Goal: Task Accomplishment & Management: Complete application form

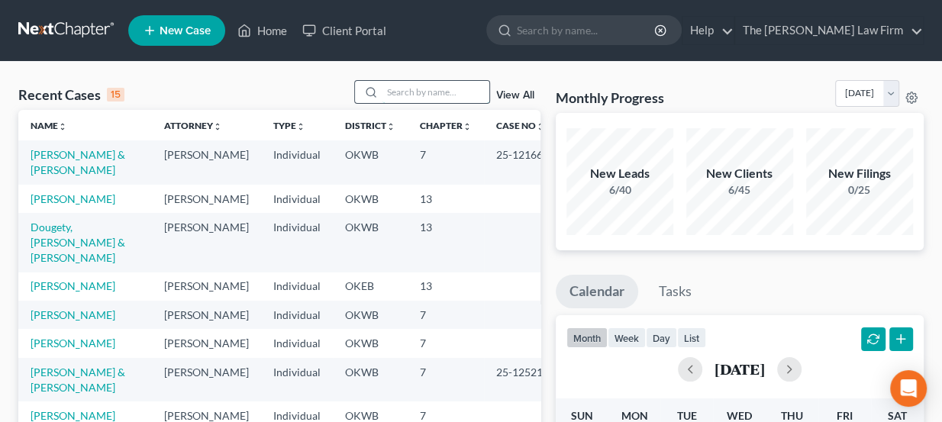
click at [420, 94] on input "search" at bounding box center [435, 92] width 107 height 22
click at [439, 43] on ul "New Case Home Client Portal - No Result - See all results Or Press Enter... Hel…" at bounding box center [525, 31] width 795 height 40
click at [178, 19] on link "New Case" at bounding box center [176, 30] width 97 height 31
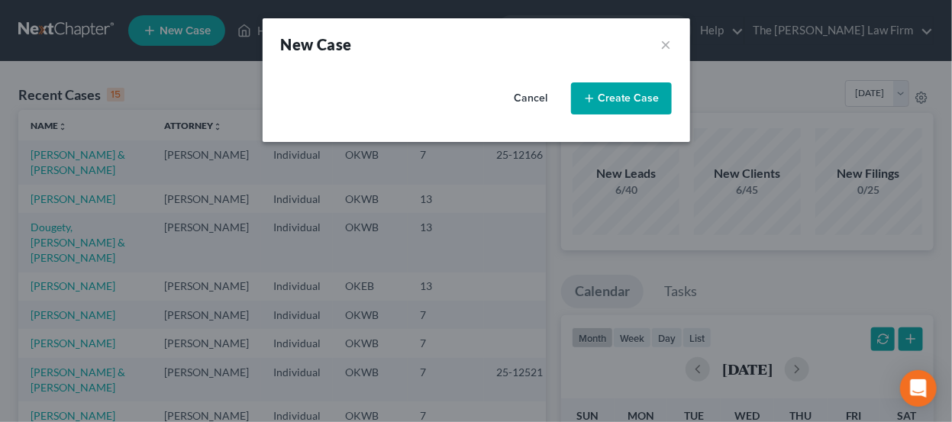
select select "65"
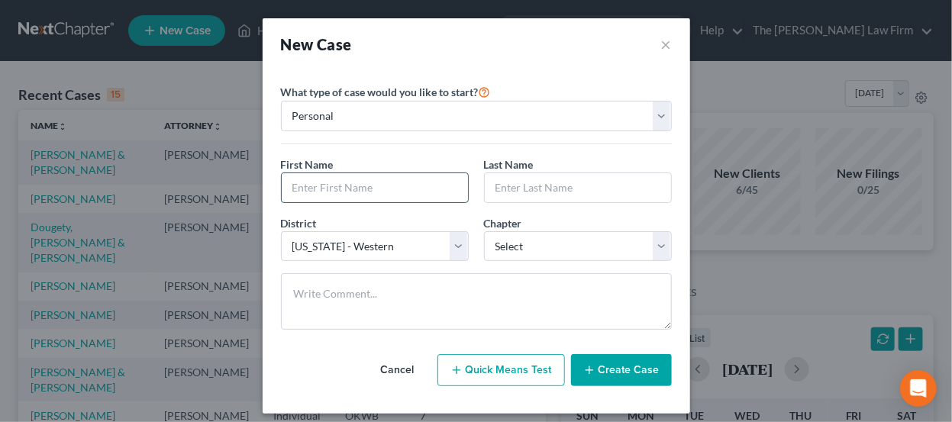
click at [363, 174] on input "text" at bounding box center [375, 187] width 186 height 29
type input "[PERSON_NAME]"
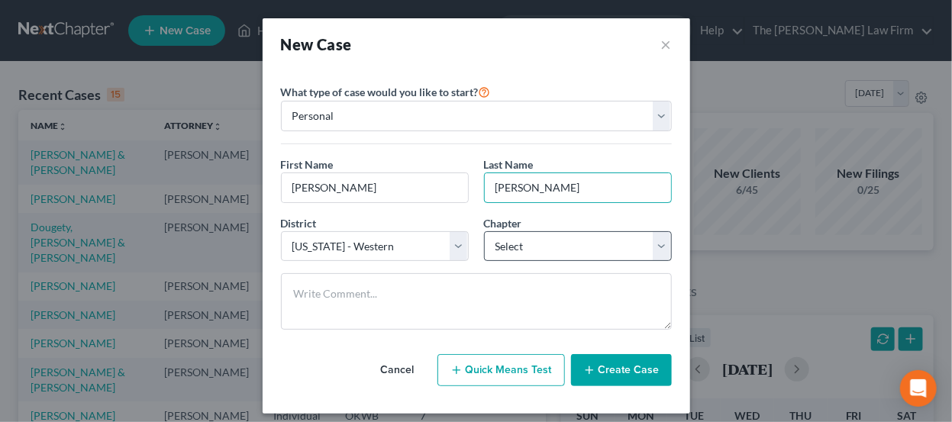
type input "[PERSON_NAME]"
drag, startPoint x: 521, startPoint y: 232, endPoint x: 532, endPoint y: 250, distance: 21.0
click at [521, 232] on select "Select 7 11 12 13" at bounding box center [578, 246] width 188 height 31
select select "0"
click at [484, 231] on select "Select 7 11 12 13" at bounding box center [578, 246] width 188 height 31
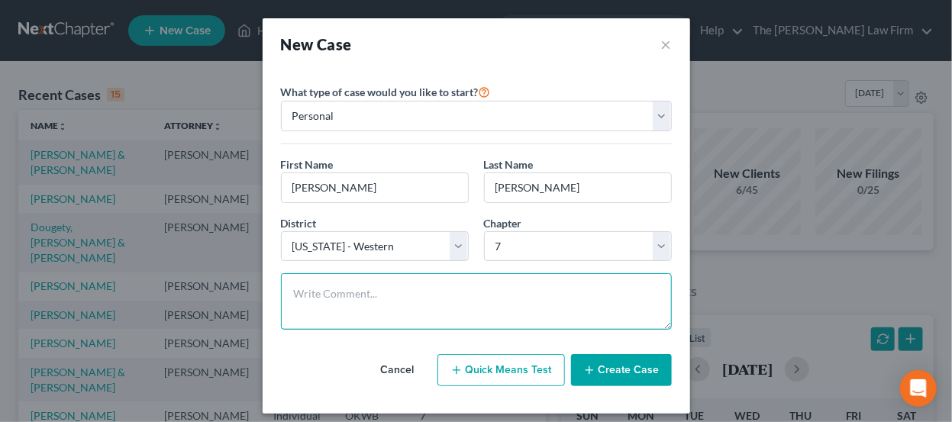
click at [479, 300] on textarea at bounding box center [476, 301] width 391 height 56
type textarea "Ch & district not conf."
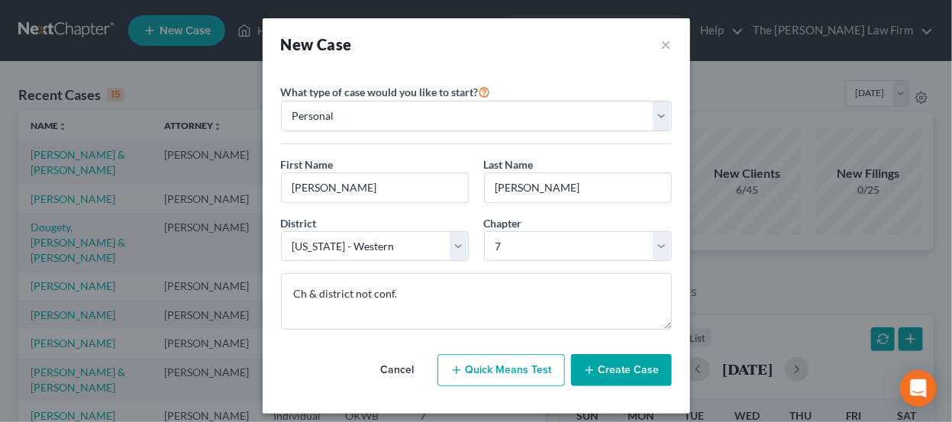
click at [593, 363] on button "Create Case" at bounding box center [621, 370] width 101 height 32
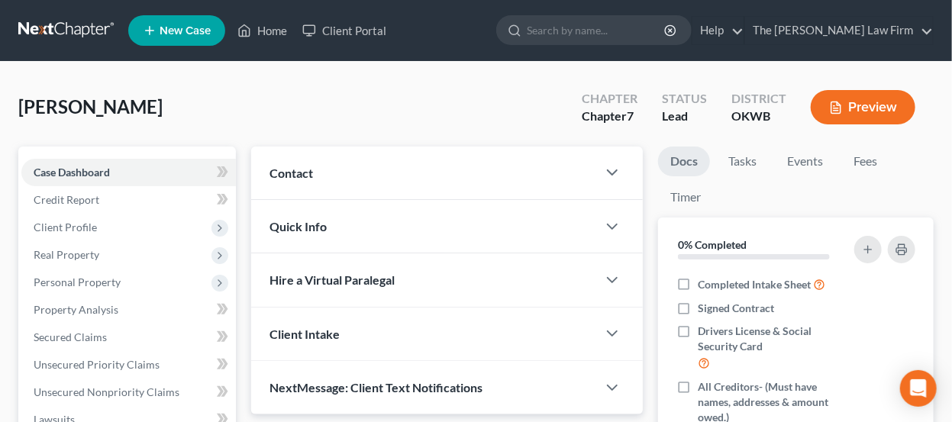
click at [387, 150] on div "Contact" at bounding box center [424, 173] width 346 height 53
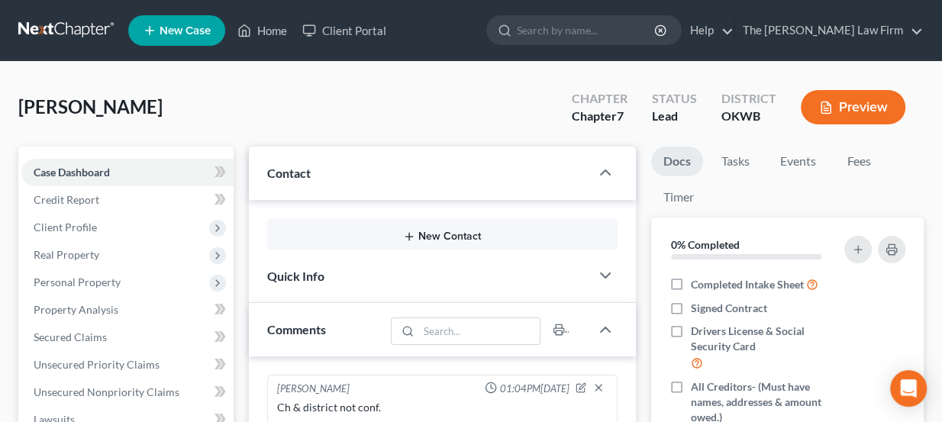
click at [411, 237] on line "button" at bounding box center [409, 237] width 7 height 0
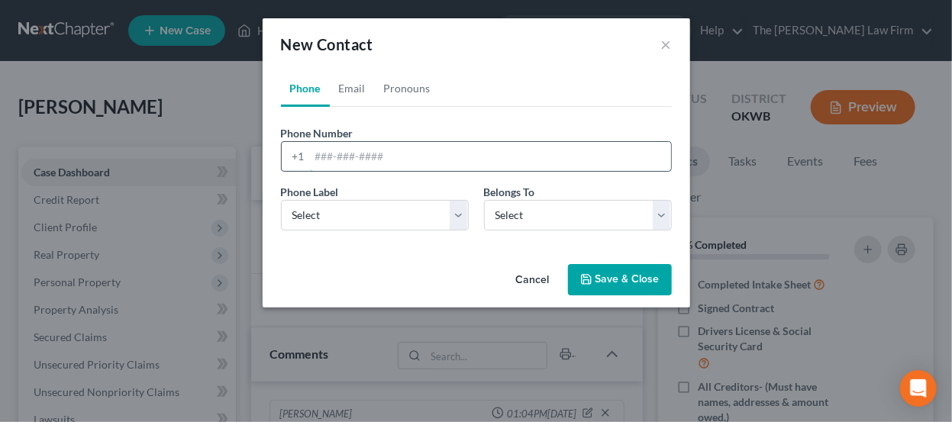
paste input "[PHONE_NUMBER]"
type input "[PHONE_NUMBER]"
click at [353, 223] on select "Select Mobile Home Work Other" at bounding box center [375, 215] width 188 height 31
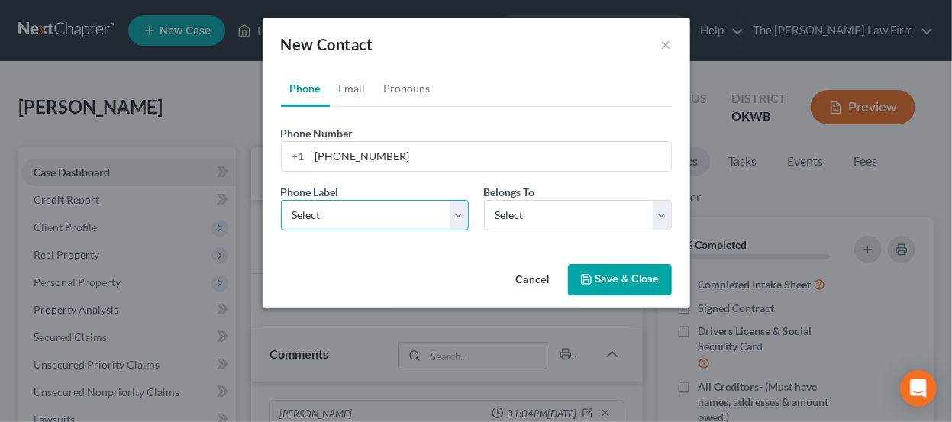
select select "0"
click at [281, 200] on select "Select Mobile Home Work Other" at bounding box center [375, 215] width 188 height 31
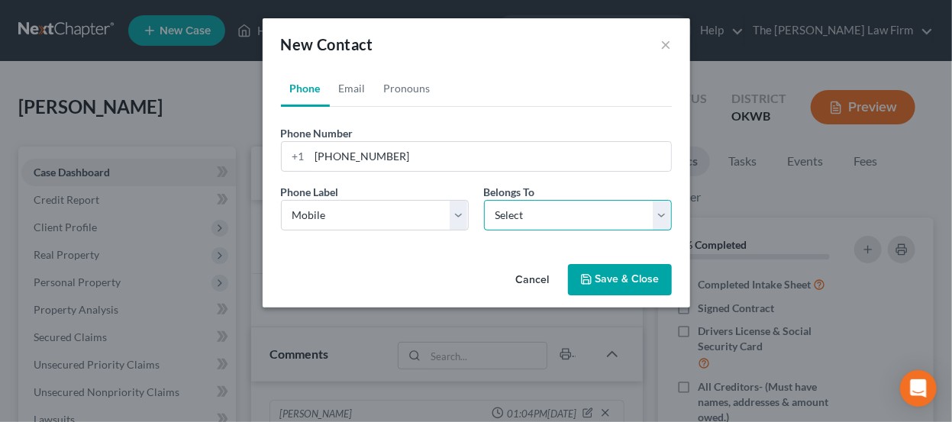
click at [563, 222] on select "Select Client Other" at bounding box center [578, 215] width 188 height 31
click at [484, 200] on select "Select Client Other" at bounding box center [578, 215] width 188 height 31
click at [556, 224] on select "Select Client Other" at bounding box center [578, 215] width 188 height 31
select select "0"
click at [484, 200] on select "Select Client Other" at bounding box center [578, 215] width 188 height 31
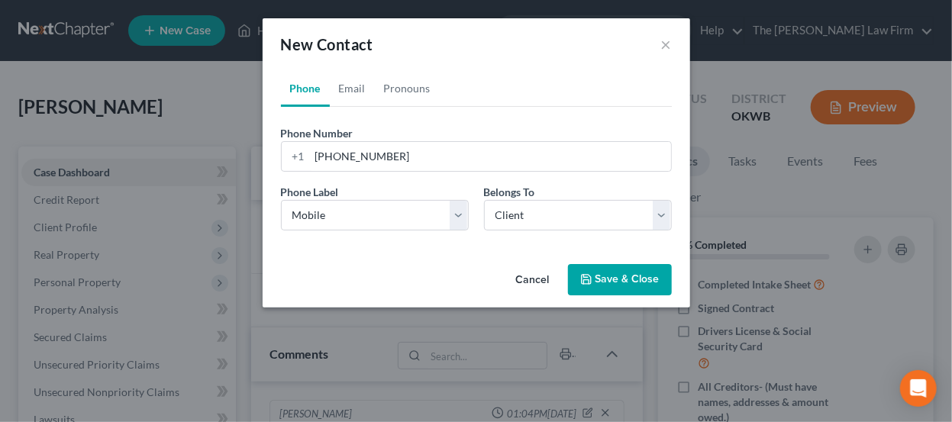
click at [629, 286] on button "Save & Close" at bounding box center [620, 280] width 104 height 32
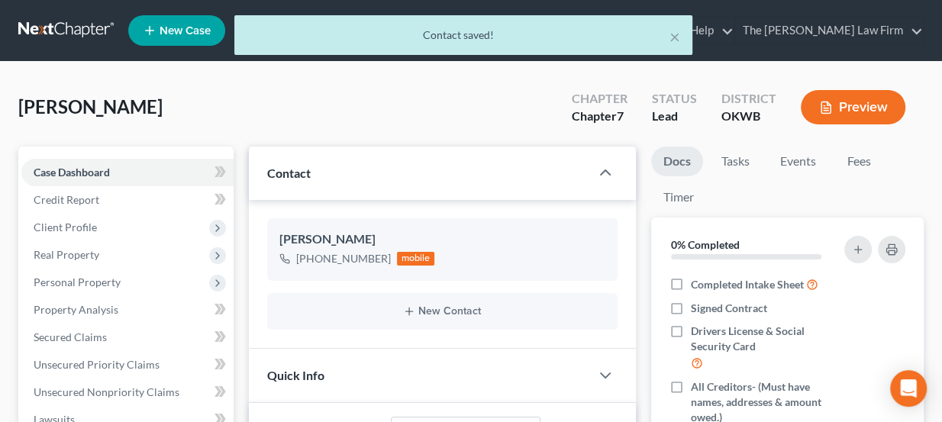
click at [70, 26] on div "× Contact saved!" at bounding box center [463, 38] width 942 height 47
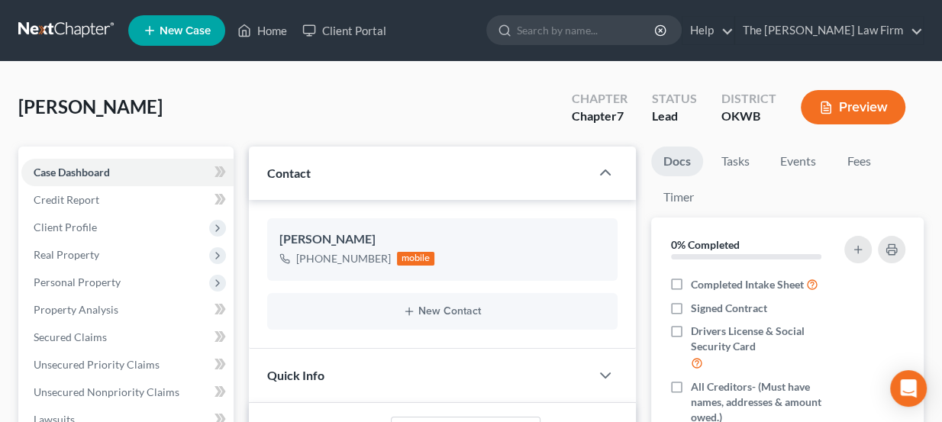
click at [184, 29] on span "New Case" at bounding box center [185, 30] width 51 height 11
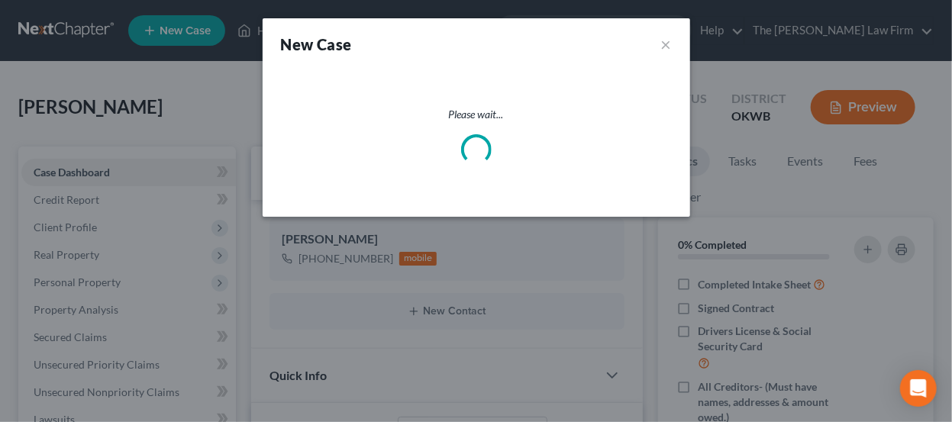
select select "65"
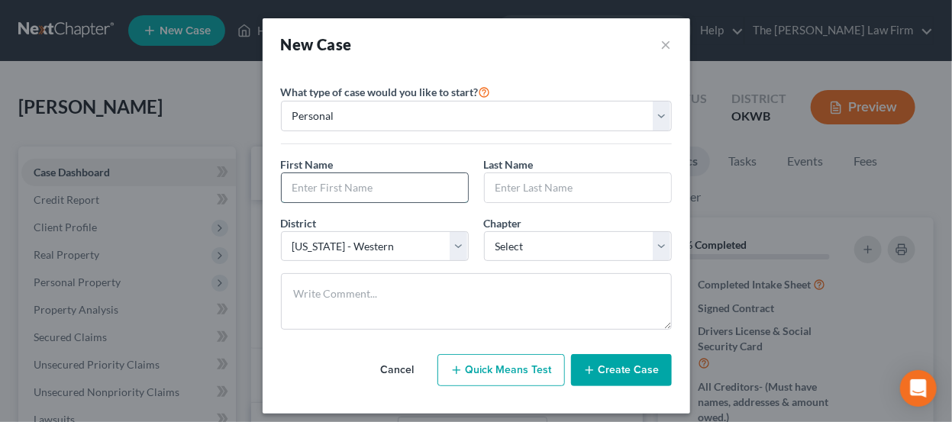
click at [377, 183] on input "text" at bounding box center [375, 187] width 186 height 29
type input "[PERSON_NAME]"
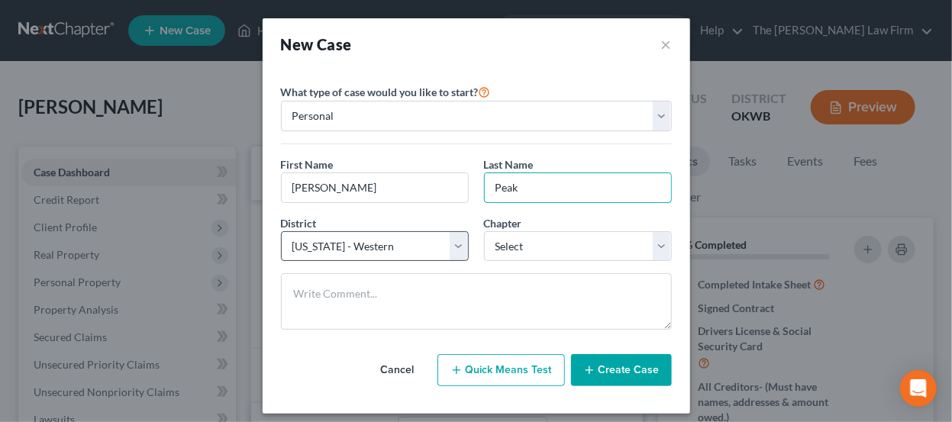
type input "Peak"
drag, startPoint x: 384, startPoint y: 247, endPoint x: 530, endPoint y: 263, distance: 146.6
click at [384, 248] on select "Select [US_STATE] - [GEOGRAPHIC_DATA] [US_STATE] - [GEOGRAPHIC_DATA][US_STATE] …" at bounding box center [375, 246] width 188 height 31
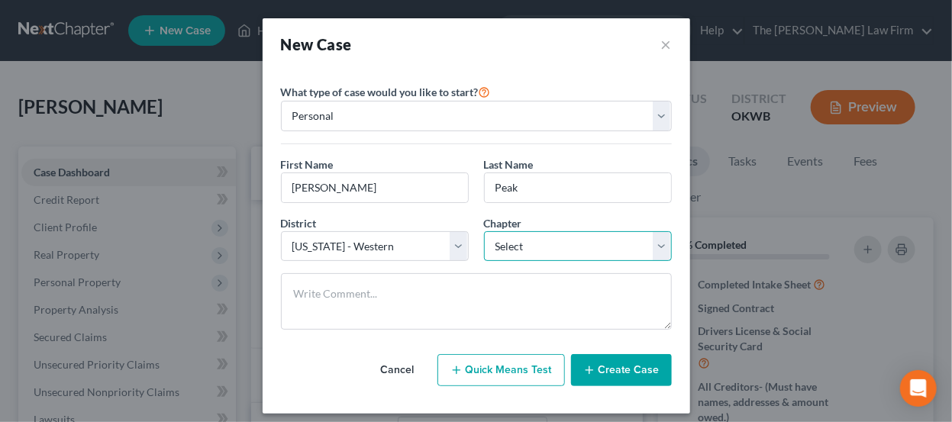
click at [545, 247] on select "Select 7 11 12 13" at bounding box center [578, 246] width 188 height 31
select select "0"
click at [484, 231] on select "Select 7 11 12 13" at bounding box center [578, 246] width 188 height 31
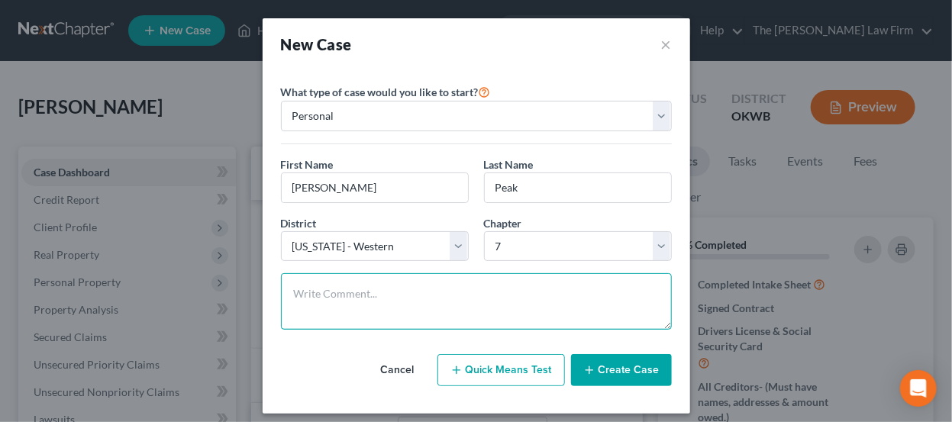
click at [454, 276] on textarea at bounding box center [476, 301] width 391 height 56
type textarea "Ch & district not conf"
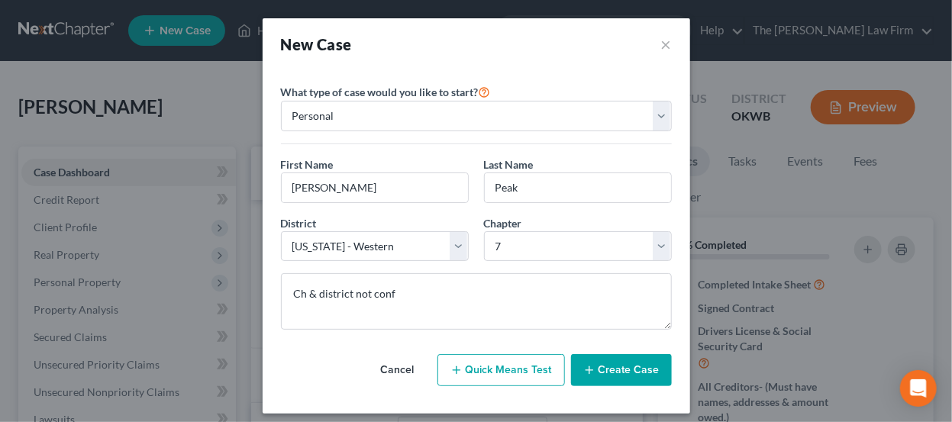
click at [667, 366] on div "Please select case type * Bankruptcy Bankruptcy What type of case would you lik…" at bounding box center [476, 234] width 406 height 328
click at [654, 368] on button "Create Case" at bounding box center [621, 370] width 101 height 32
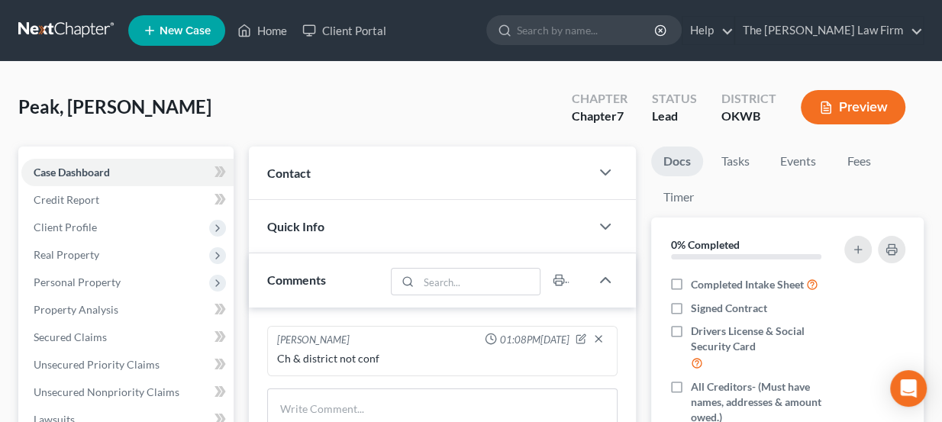
click at [337, 181] on div "Contact" at bounding box center [420, 173] width 342 height 53
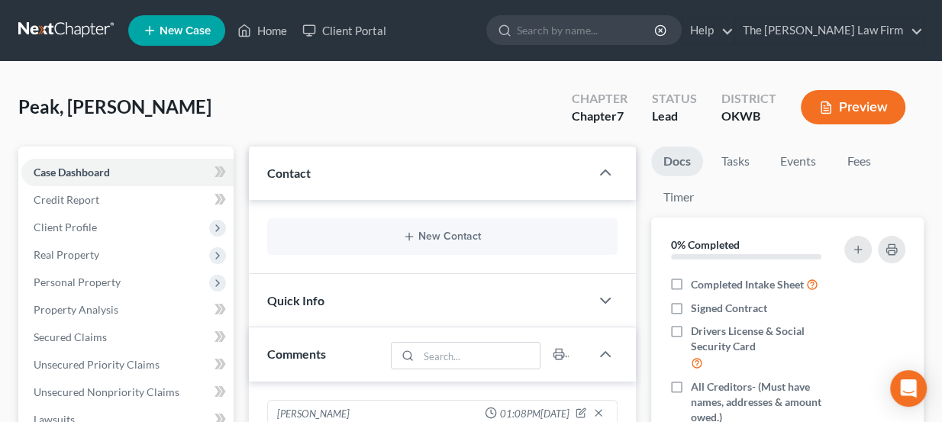
click at [394, 249] on div "New Contact" at bounding box center [442, 236] width 351 height 37
click at [408, 234] on icon "button" at bounding box center [409, 237] width 12 height 12
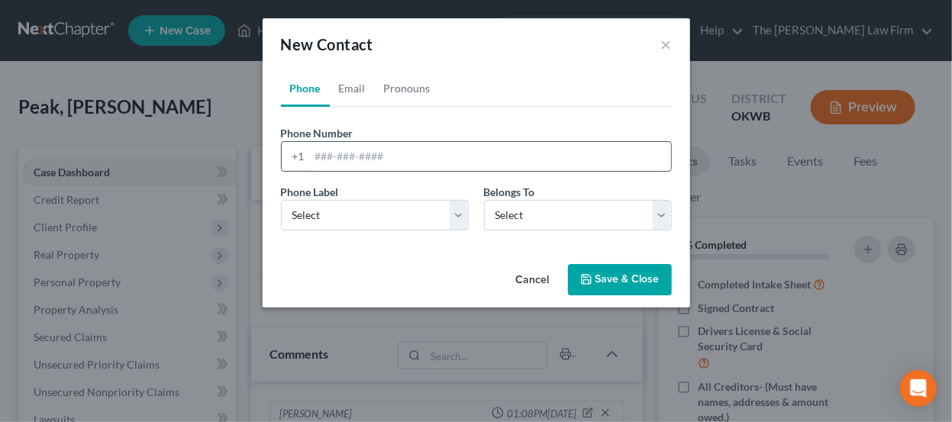
paste input "[EMAIL_ADDRESS][DOMAIN_NAME] 4052094263"
drag, startPoint x: 517, startPoint y: 153, endPoint x: 418, endPoint y: 149, distance: 98.6
click at [418, 149] on input "[EMAIL_ADDRESS][DOMAIN_NAME] 4052094263" at bounding box center [490, 156] width 361 height 29
drag, startPoint x: 411, startPoint y: 155, endPoint x: 311, endPoint y: 150, distance: 99.3
click at [311, 150] on input "[EMAIL_ADDRESS][DOMAIN_NAME] 4052094263" at bounding box center [490, 156] width 361 height 29
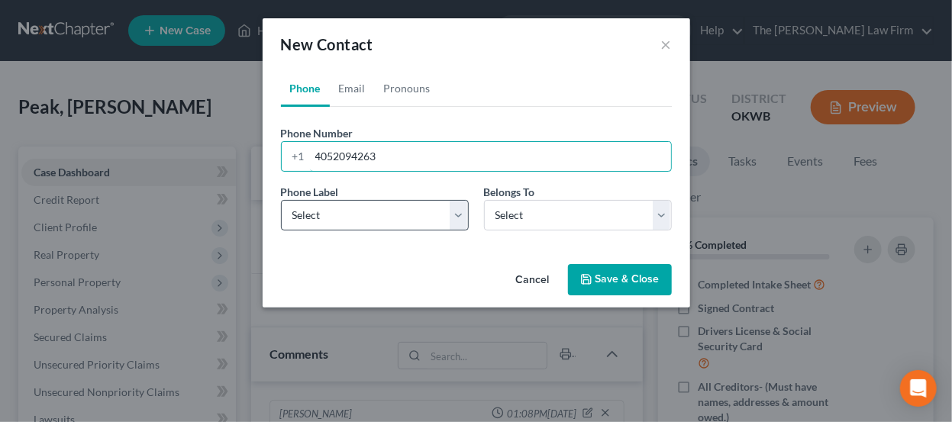
type input "4052094263"
click at [350, 221] on select "Select Mobile Home Work Other" at bounding box center [375, 215] width 188 height 31
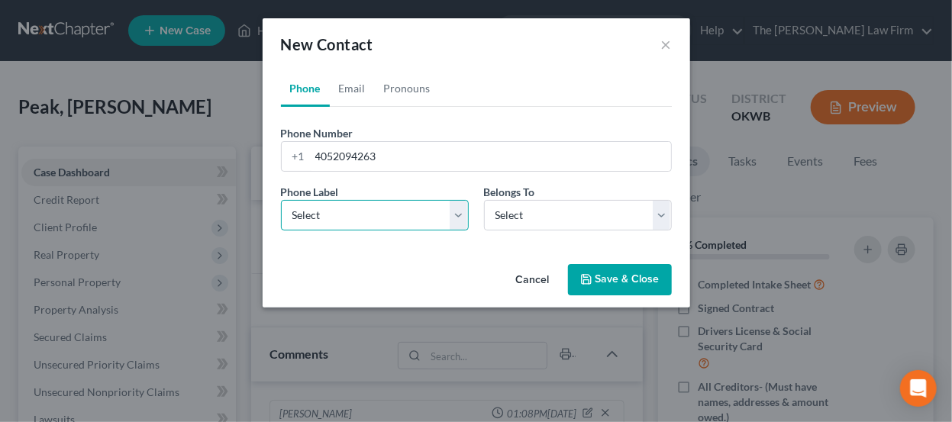
select select "0"
click at [281, 200] on select "Select Mobile Home Work Other" at bounding box center [375, 215] width 188 height 31
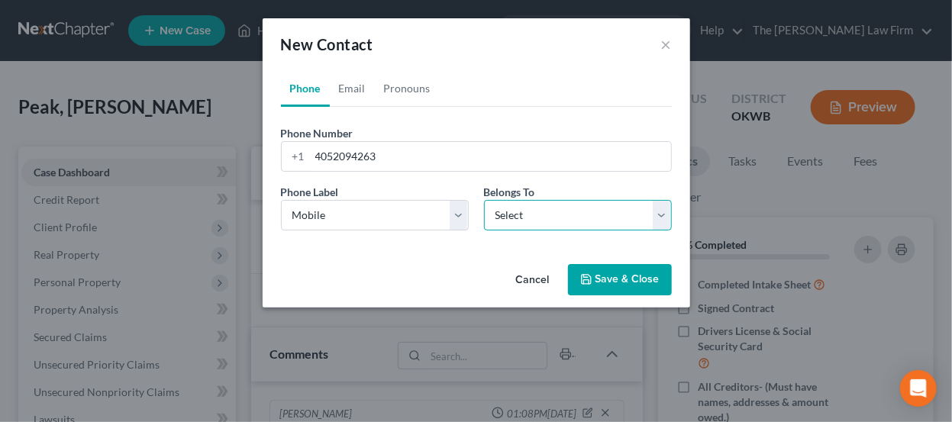
drag, startPoint x: 536, startPoint y: 215, endPoint x: 531, endPoint y: 227, distance: 12.3
click at [536, 215] on select "Select Client Other" at bounding box center [578, 215] width 188 height 31
select select "0"
click at [484, 200] on select "Select Client Other" at bounding box center [578, 215] width 188 height 31
drag, startPoint x: 359, startPoint y: 92, endPoint x: 382, endPoint y: 162, distance: 73.4
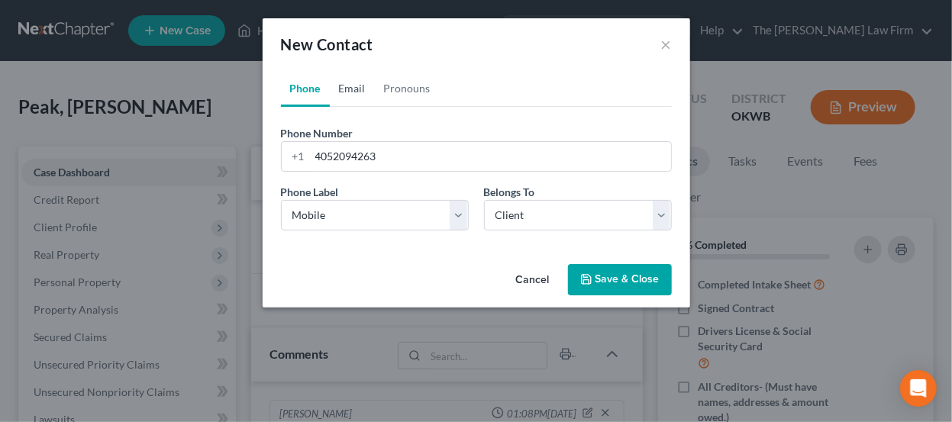
click at [359, 92] on link "Email" at bounding box center [352, 88] width 45 height 37
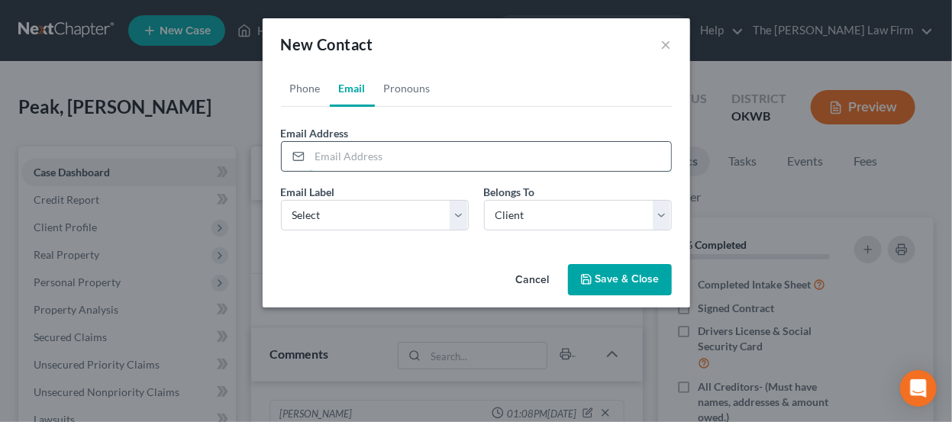
paste input "[EMAIL_ADDRESS][DOMAIN_NAME]"
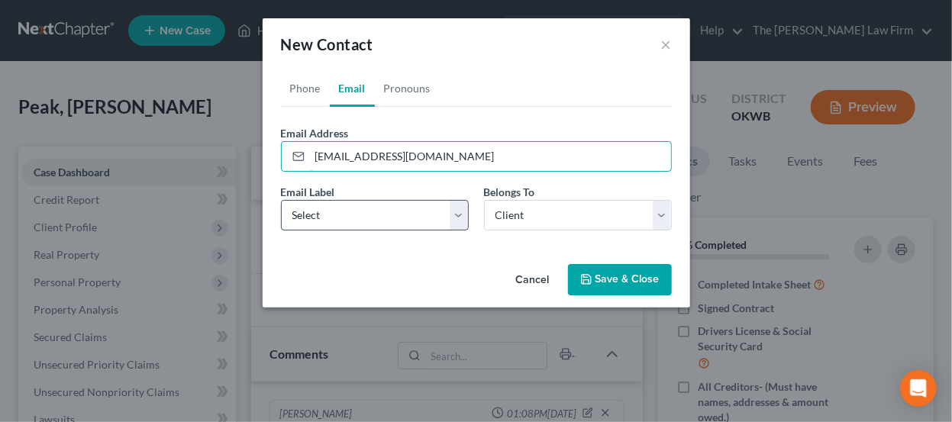
type input "[EMAIL_ADDRESS][DOMAIN_NAME]"
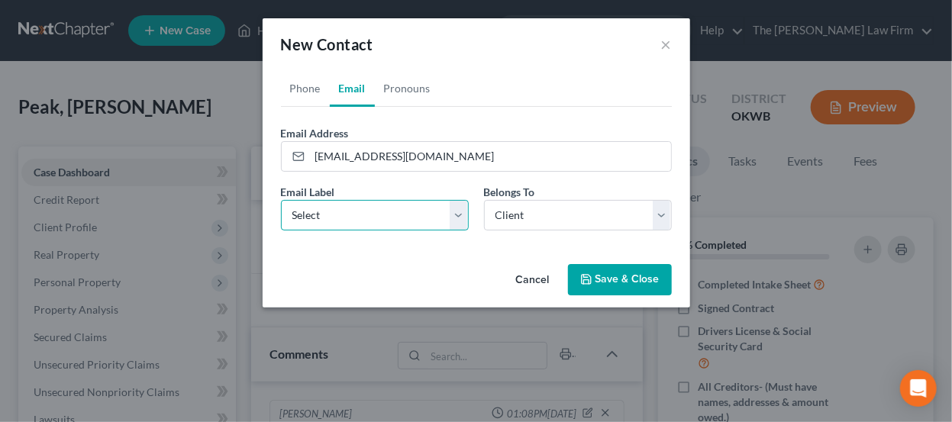
click at [382, 211] on select "Select Home Work Other" at bounding box center [375, 215] width 188 height 31
select select "0"
click at [281, 200] on select "Select Home Work Other" at bounding box center [375, 215] width 188 height 31
click at [607, 276] on button "Save & Close" at bounding box center [620, 280] width 104 height 32
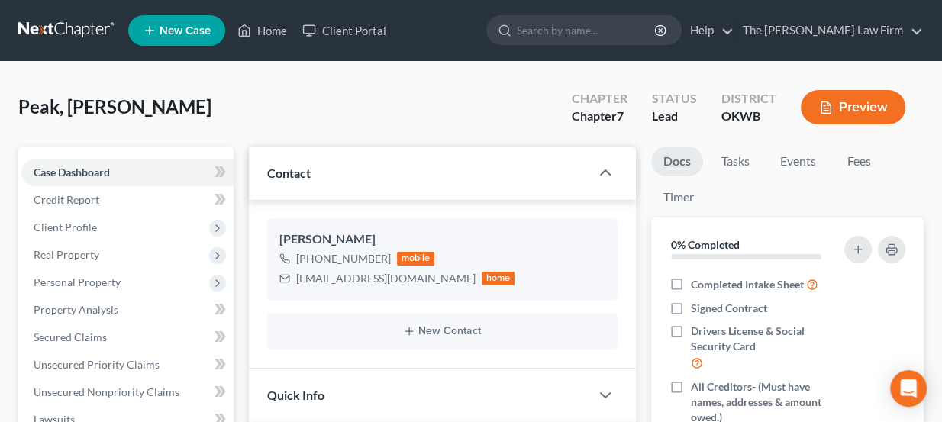
click at [211, 27] on link "New Case" at bounding box center [176, 30] width 97 height 31
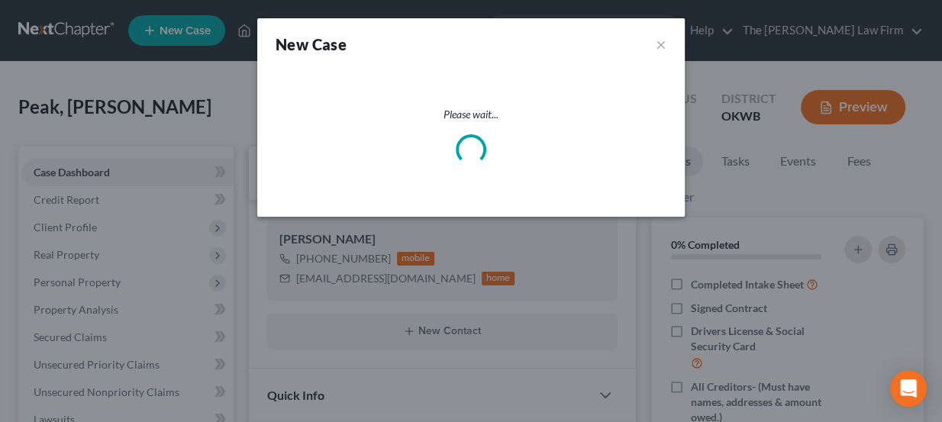
select select "65"
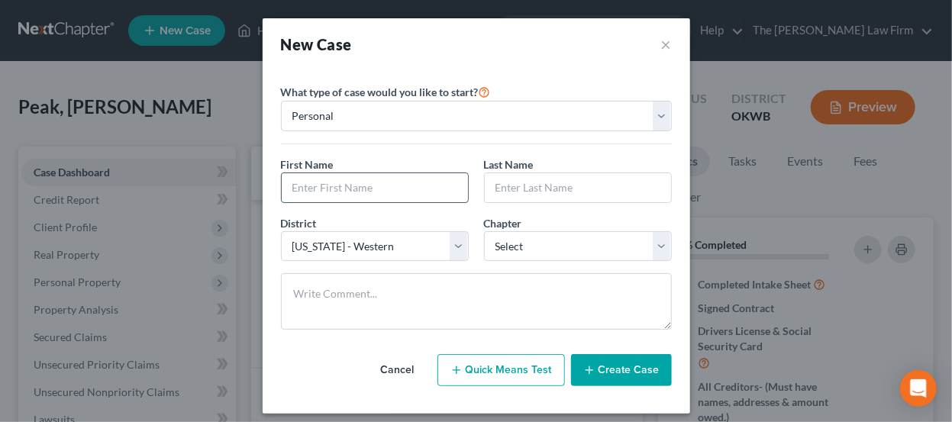
click at [391, 192] on input "text" at bounding box center [375, 187] width 186 height 29
type input "[PERSON_NAME]"
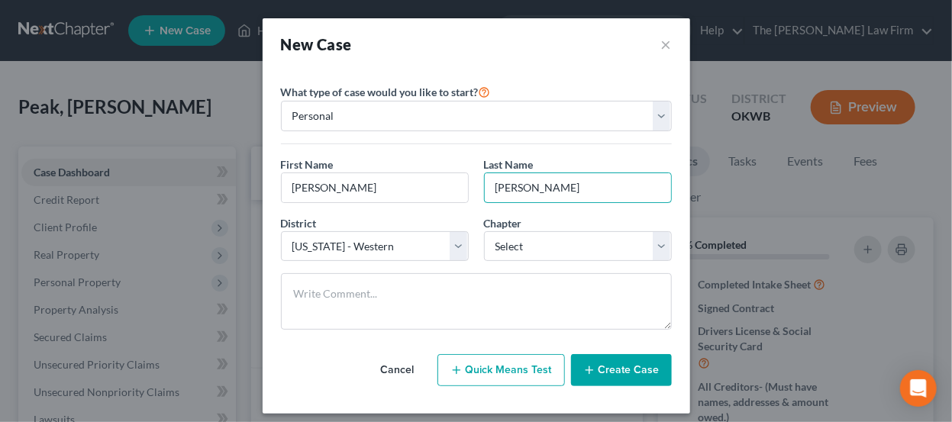
type input "[PERSON_NAME]"
click at [550, 263] on div "District * Select [US_STATE] - [GEOGRAPHIC_DATA] [US_STATE] - [GEOGRAPHIC_DATA]…" at bounding box center [476, 244] width 406 height 59
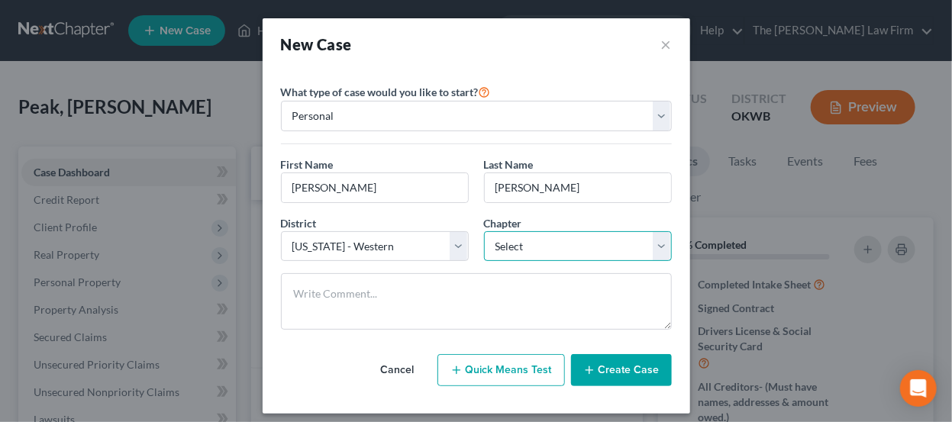
drag, startPoint x: 544, startPoint y: 242, endPoint x: 539, endPoint y: 257, distance: 16.2
click at [544, 242] on select "Select 7 11 12 13" at bounding box center [578, 246] width 188 height 31
select select "0"
click at [484, 231] on select "Select 7 11 12 13" at bounding box center [578, 246] width 188 height 31
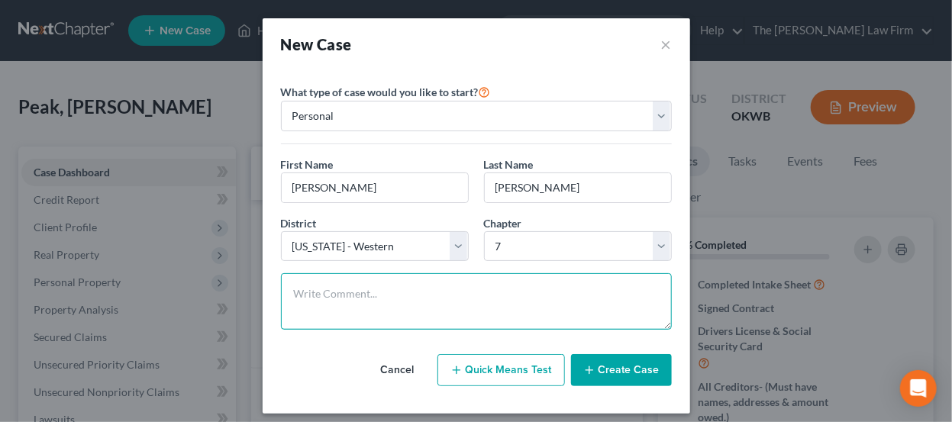
click at [447, 302] on textarea at bounding box center [476, 301] width 391 height 56
type textarea "Ch & district not conf"
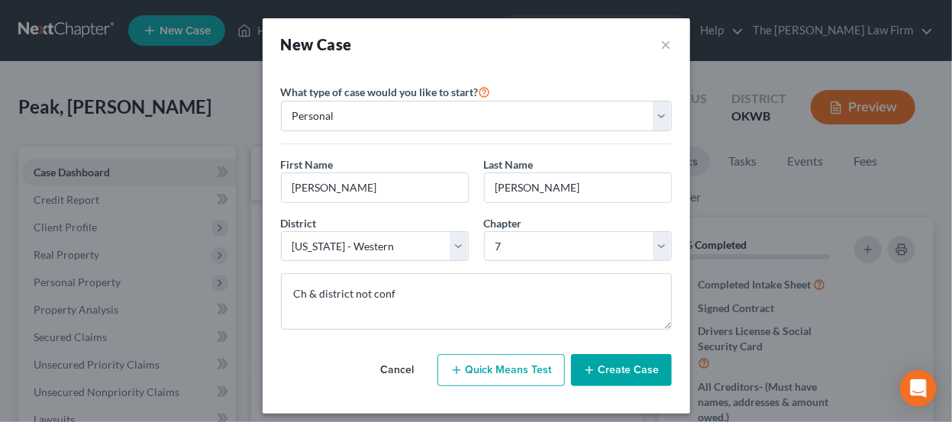
click at [621, 365] on button "Create Case" at bounding box center [621, 370] width 101 height 32
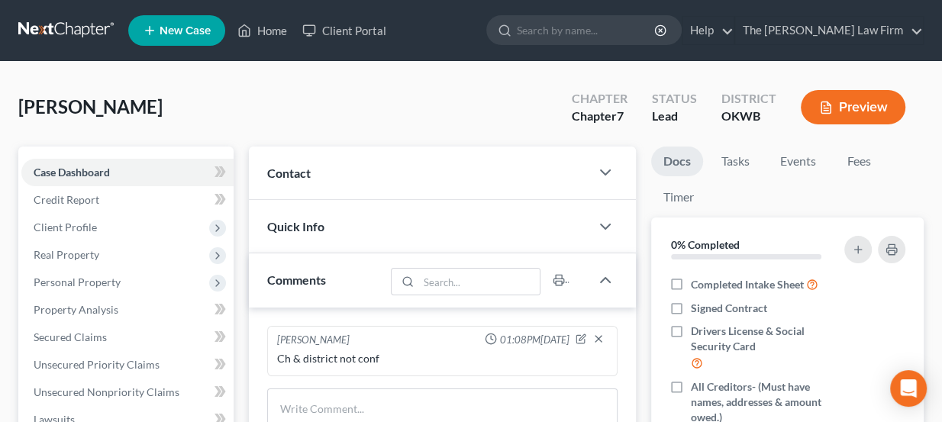
click at [397, 185] on div "Contact" at bounding box center [420, 173] width 342 height 53
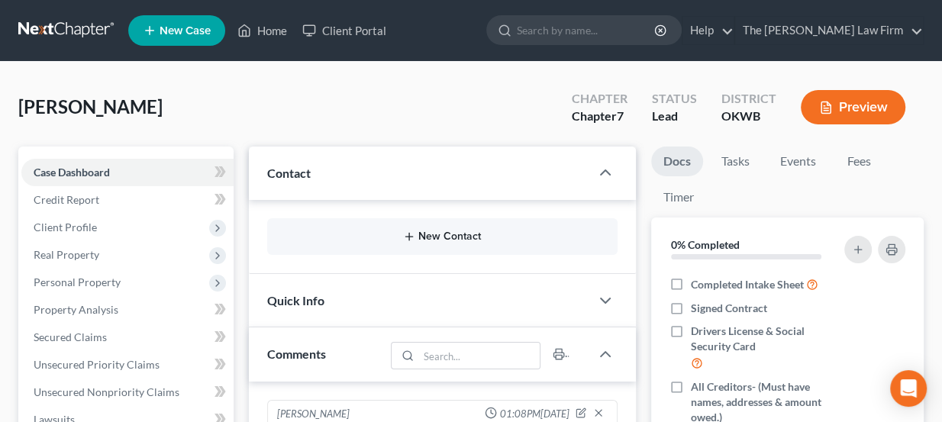
click at [405, 238] on icon "button" at bounding box center [409, 237] width 12 height 12
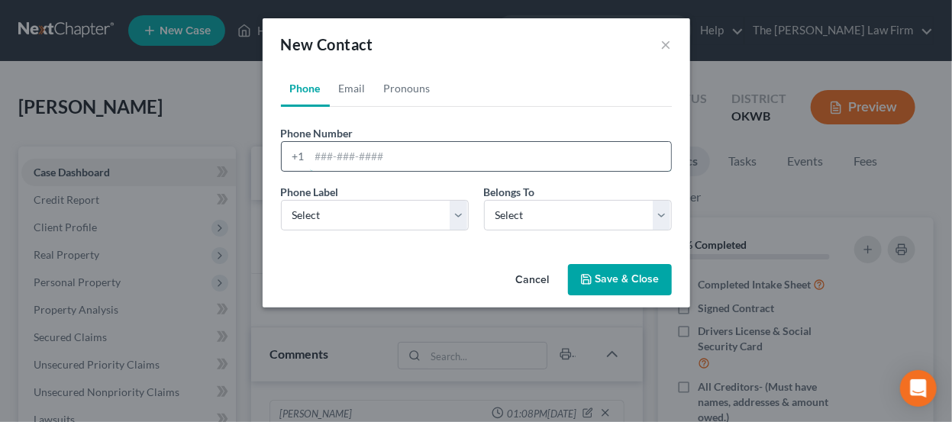
paste input "[EMAIL_ADDRESS][DOMAIN_NAME] 4058830861"
drag, startPoint x: 453, startPoint y: 157, endPoint x: 314, endPoint y: 156, distance: 138.9
click at [314, 156] on input "[EMAIL_ADDRESS][DOMAIN_NAME] 4058830861" at bounding box center [490, 156] width 361 height 29
type input "4058830861"
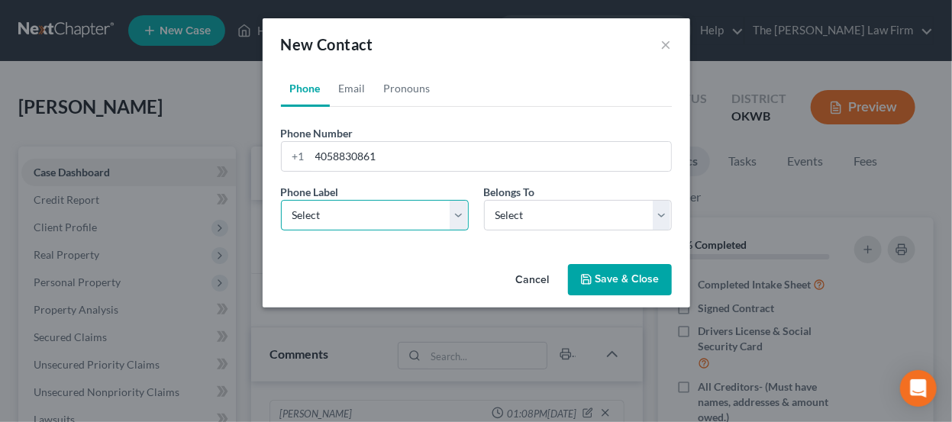
click at [338, 221] on select "Select Mobile Home Work Other" at bounding box center [375, 215] width 188 height 31
select select "0"
click at [281, 200] on select "Select Mobile Home Work Other" at bounding box center [375, 215] width 188 height 31
click at [583, 230] on div "Phone Label * Select Mobile Home Work Other Belongs To * Select Client Other" at bounding box center [476, 213] width 406 height 59
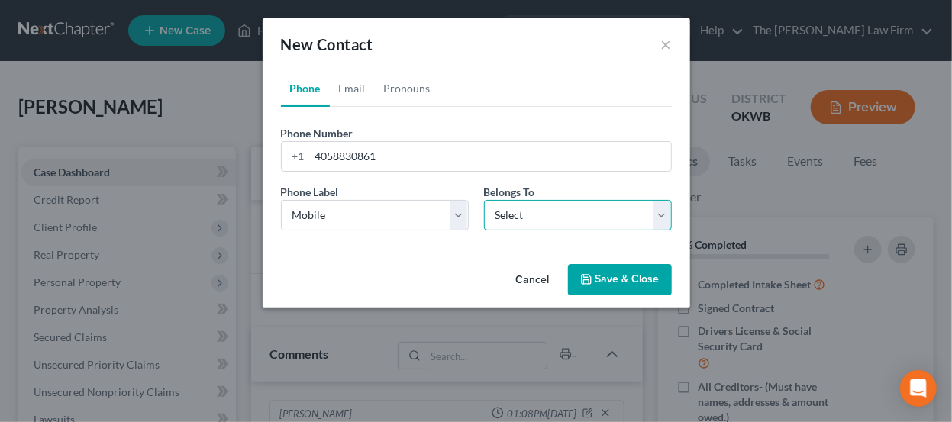
click at [573, 223] on select "Select Client Other" at bounding box center [578, 215] width 188 height 31
select select "0"
click at [484, 200] on select "Select Client Other" at bounding box center [578, 215] width 188 height 31
click at [362, 84] on link "Email" at bounding box center [352, 88] width 45 height 37
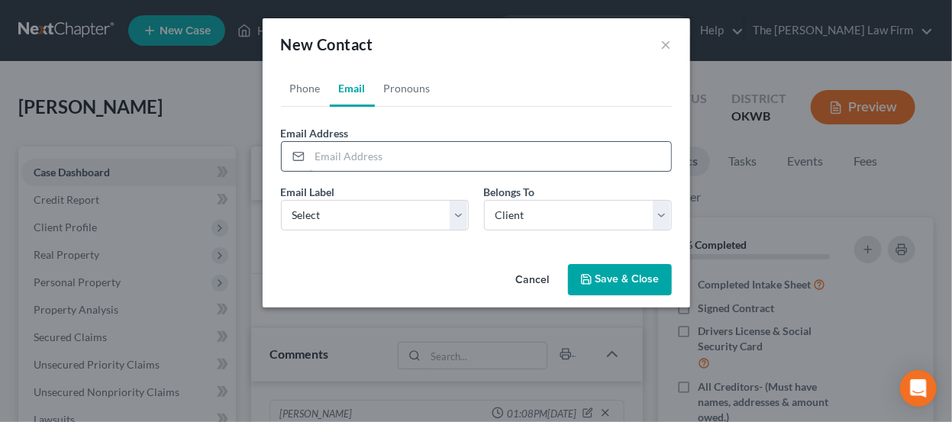
paste input "[EMAIL_ADDRESS][DOMAIN_NAME]"
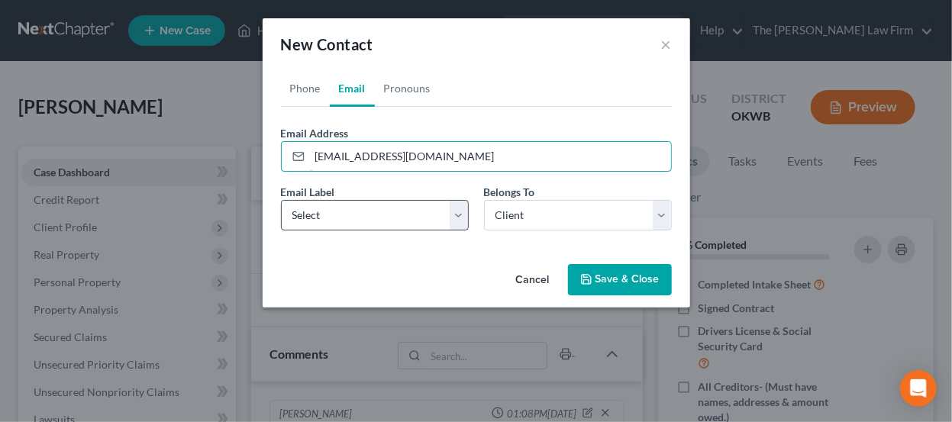
type input "[EMAIL_ADDRESS][DOMAIN_NAME]"
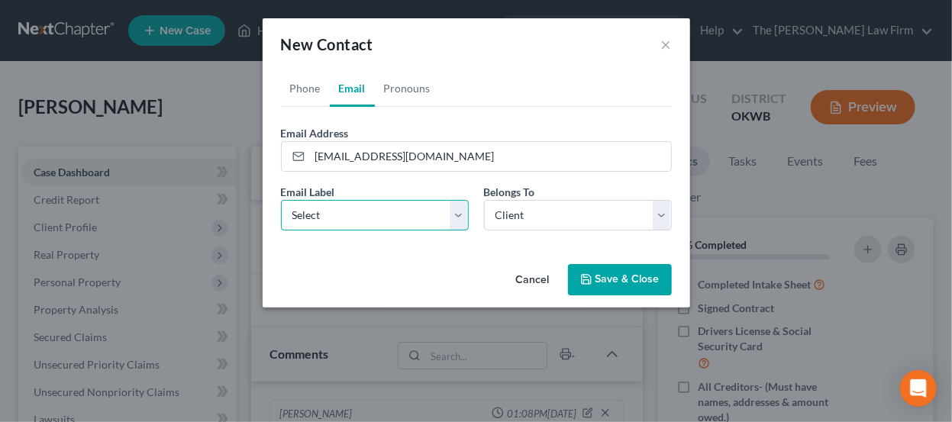
drag, startPoint x: 383, startPoint y: 208, endPoint x: 379, endPoint y: 227, distance: 19.6
click at [382, 208] on select "Select Home Work Other" at bounding box center [375, 215] width 188 height 31
select select "0"
click at [281, 200] on select "Select Home Work Other" at bounding box center [375, 215] width 188 height 31
click at [595, 273] on button "Save & Close" at bounding box center [620, 280] width 104 height 32
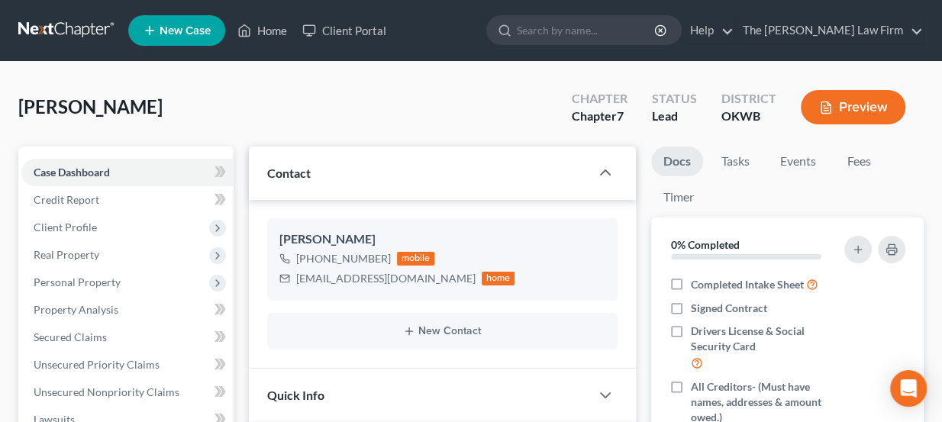
click at [82, 29] on link at bounding box center [67, 30] width 98 height 27
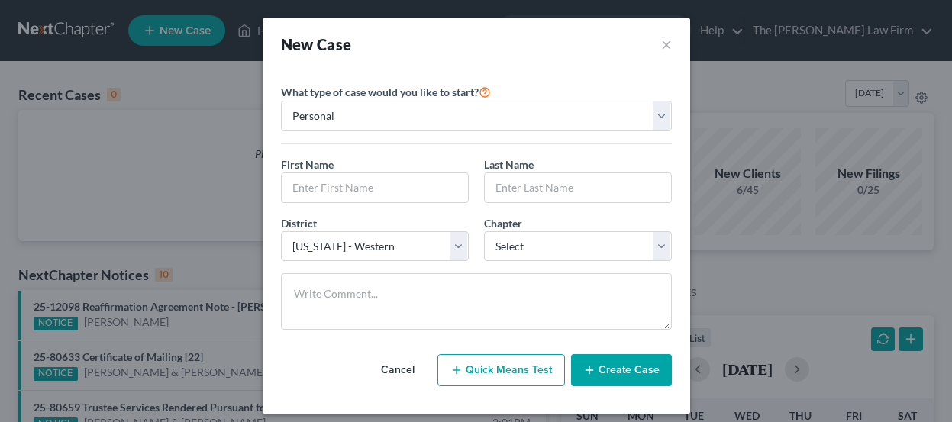
select select "65"
click at [366, 189] on input "text" at bounding box center [375, 187] width 186 height 29
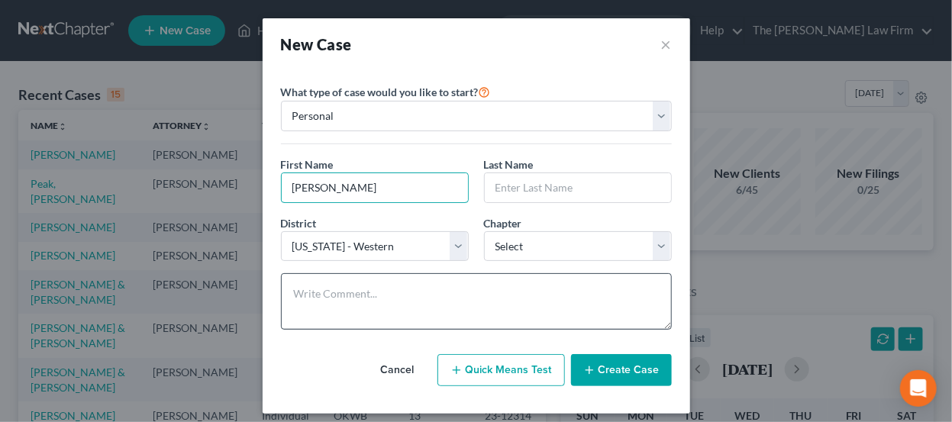
type input "Cody"
click at [393, 293] on textarea at bounding box center [476, 301] width 391 height 56
paste textarea "codykrautbauer@gmail.com 5808602379"
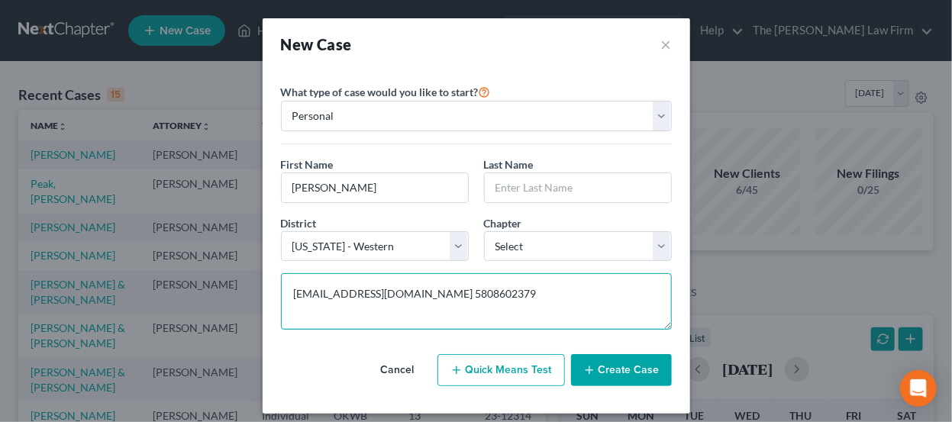
drag, startPoint x: 363, startPoint y: 292, endPoint x: 308, endPoint y: 287, distance: 54.4
click at [308, 287] on textarea "codykrautbauer@gmail.com 5808602379" at bounding box center [476, 301] width 391 height 56
type textarea "codykrautbauer@gmail.com 5808602379"
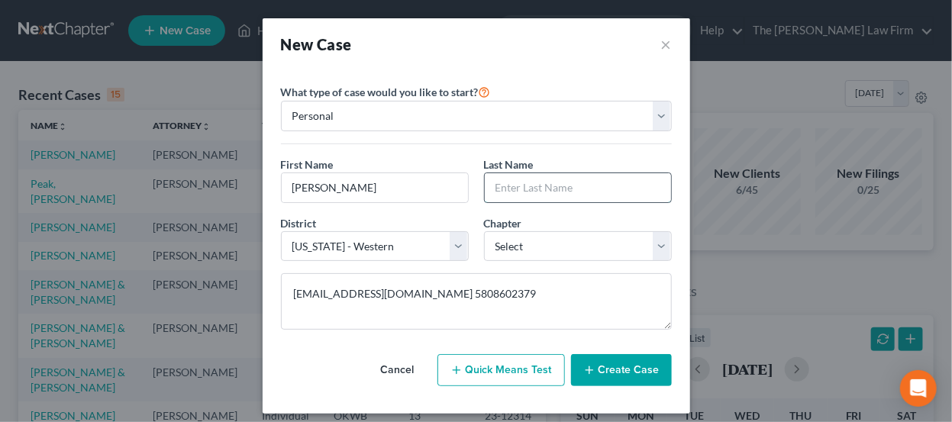
click at [579, 190] on input "text" at bounding box center [578, 187] width 186 height 29
paste input "krautbauer"
click at [496, 185] on input "krautbauer" at bounding box center [578, 187] width 186 height 29
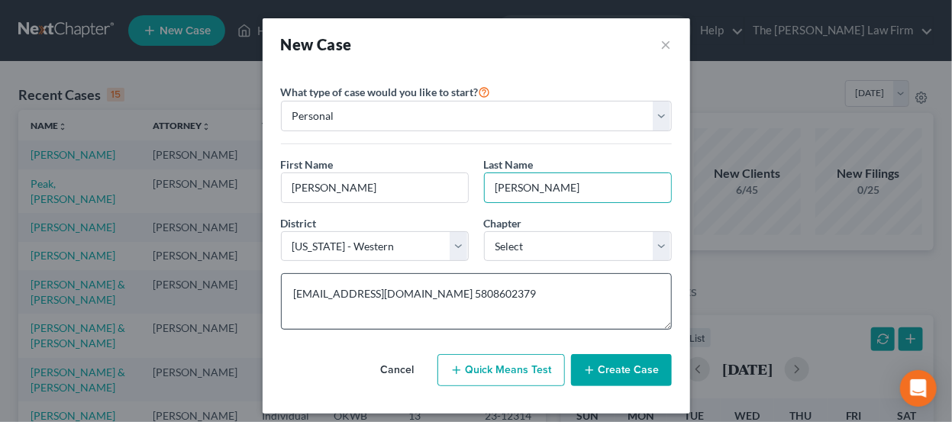
type input "Krautbauer"
drag, startPoint x: 322, startPoint y: 286, endPoint x: 240, endPoint y: 275, distance: 83.2
click at [240, 275] on div "New Case × Please select case type * Bankruptcy Bankruptcy What type of case wo…" at bounding box center [476, 211] width 952 height 422
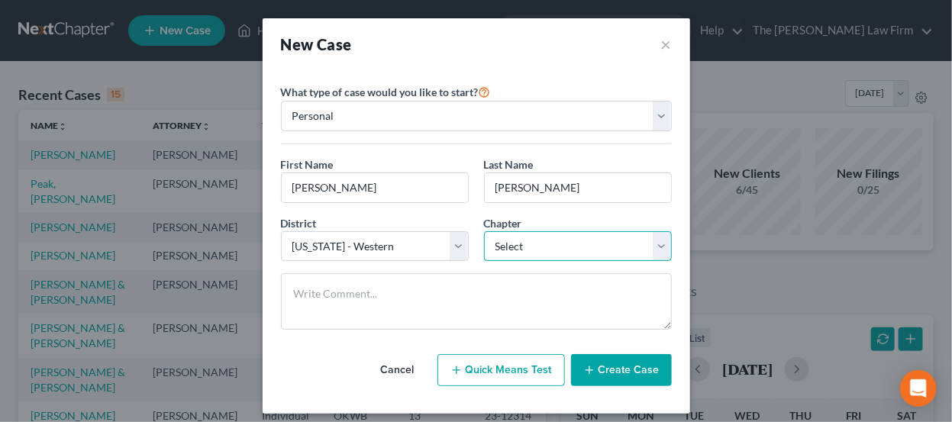
click at [546, 252] on select "Select 7 11 12 13" at bounding box center [578, 246] width 188 height 31
select select "0"
click at [484, 231] on select "Select 7 11 12 13" at bounding box center [578, 246] width 188 height 31
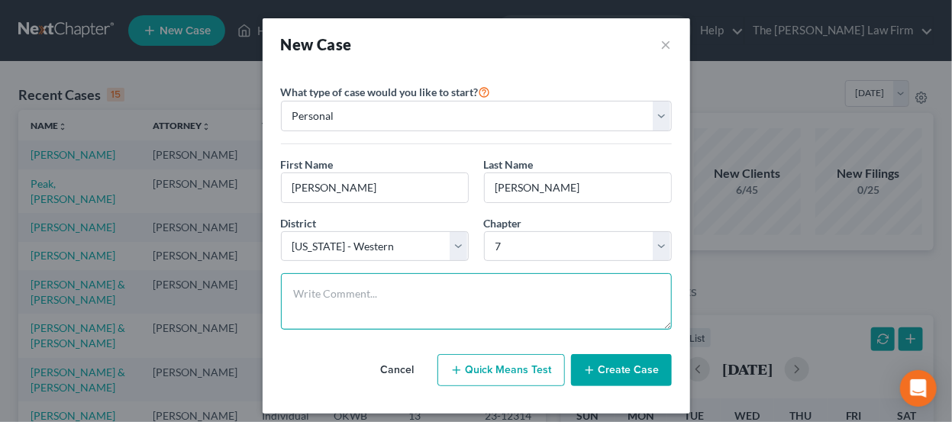
click at [473, 295] on textarea at bounding box center [476, 301] width 391 height 56
type textarea "Ch & district not conf."
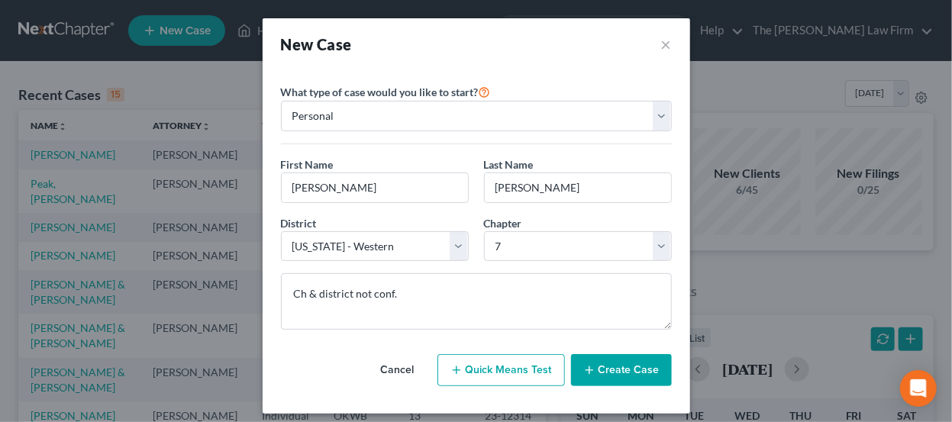
click at [598, 357] on button "Create Case" at bounding box center [621, 370] width 101 height 32
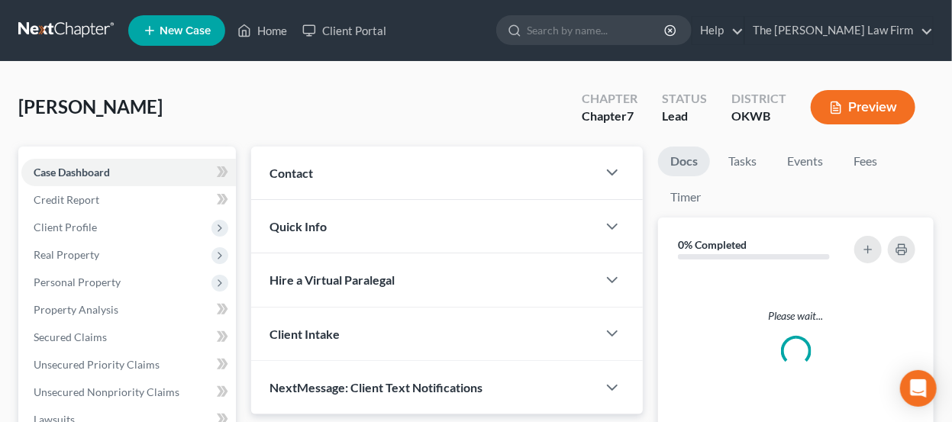
click at [409, 173] on div "Contact" at bounding box center [424, 173] width 346 height 53
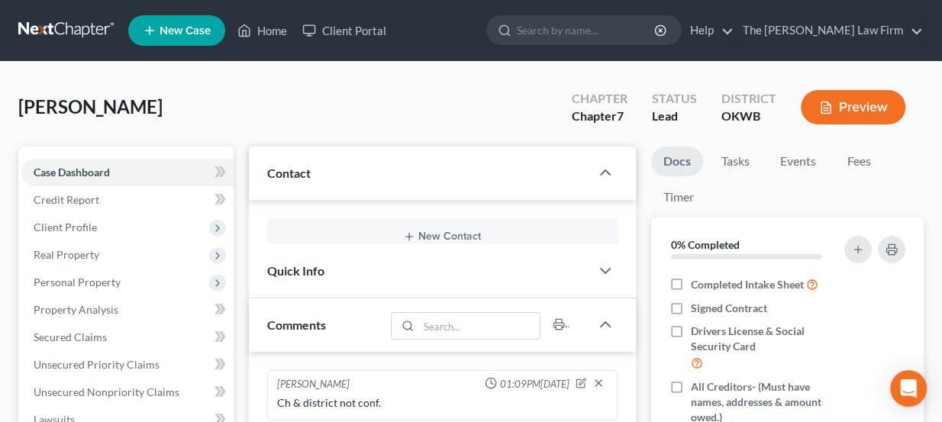
click at [417, 225] on div "New Contact" at bounding box center [442, 236] width 351 height 37
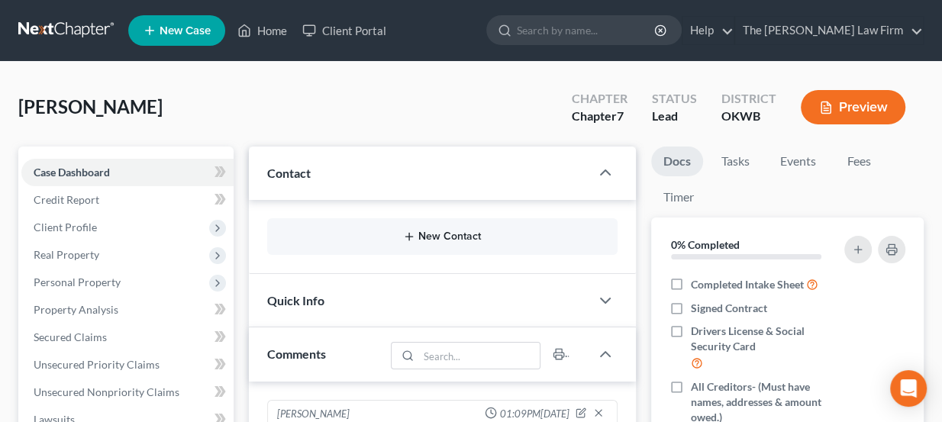
click at [413, 239] on icon "button" at bounding box center [409, 237] width 12 height 12
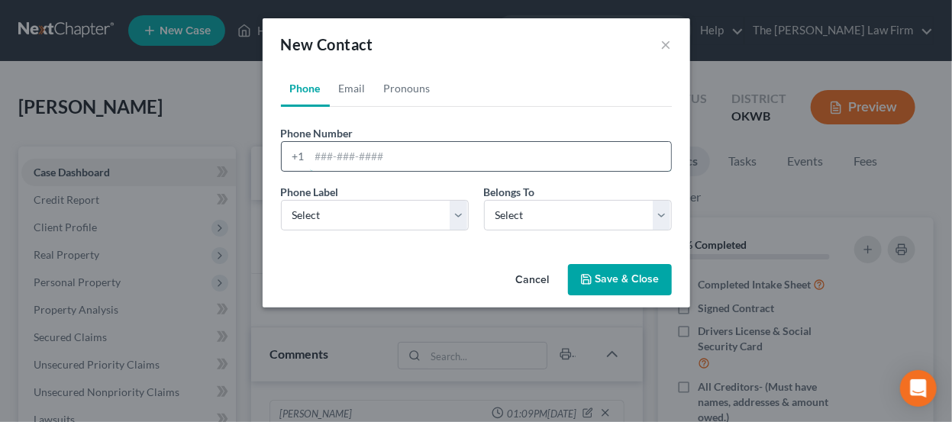
paste input "krautbauer"
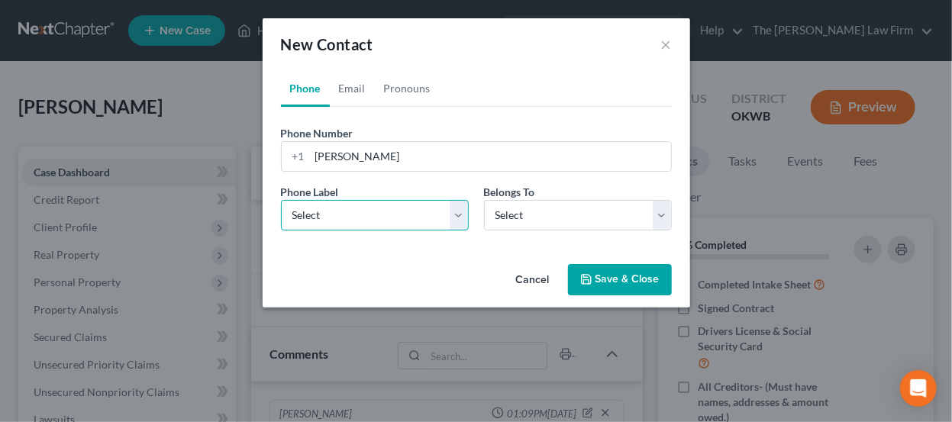
drag, startPoint x: 373, startPoint y: 210, endPoint x: 367, endPoint y: 136, distance: 74.3
click at [373, 210] on select "Select Mobile Home Work Other" at bounding box center [375, 215] width 188 height 31
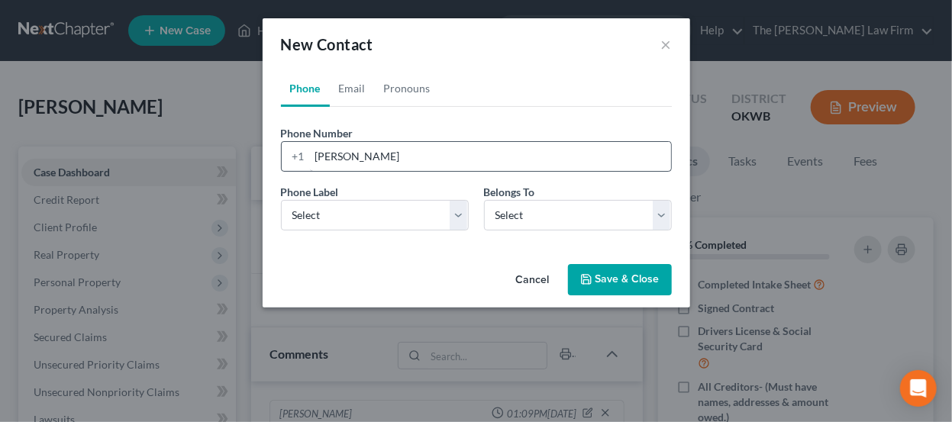
drag, startPoint x: 367, startPoint y: 136, endPoint x: 369, endPoint y: 151, distance: 15.3
click at [367, 137] on div "Phone Number * +1 krautbauer" at bounding box center [476, 148] width 406 height 47
drag, startPoint x: 369, startPoint y: 154, endPoint x: 273, endPoint y: 144, distance: 96.7
click at [273, 144] on div "Phone Number * +1 krautbauer" at bounding box center [476, 148] width 406 height 47
paste input "codykrautbauer@gmail.com 5808602379"
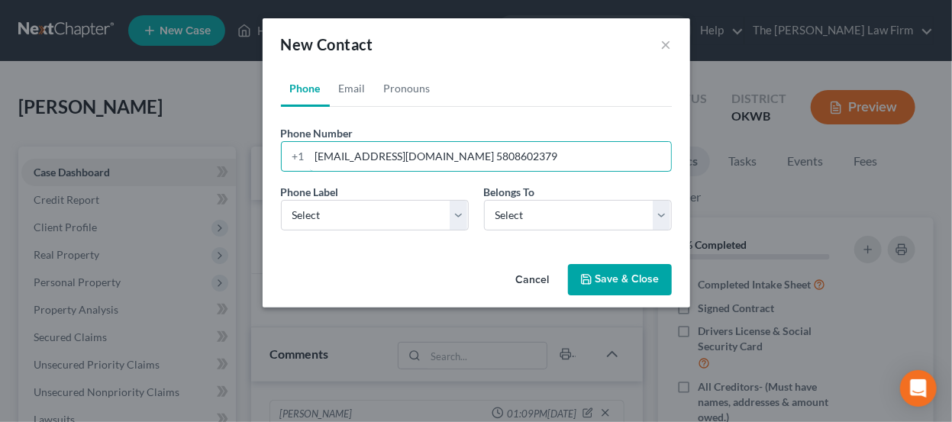
drag, startPoint x: 447, startPoint y: 156, endPoint x: 262, endPoint y: 143, distance: 185.2
click at [263, 143] on div "Phone Email Pronouns Phone Number * +1 codykrautbauer@gmail.com 5808602379 Ext.…" at bounding box center [476, 164] width 427 height 188
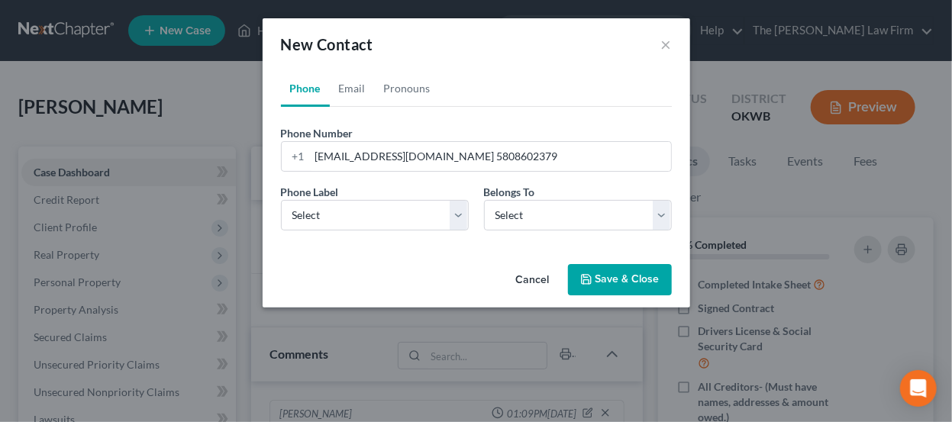
drag, startPoint x: 304, startPoint y: 143, endPoint x: 456, endPoint y: 85, distance: 163.3
click at [483, 35] on div "New Contact ×" at bounding box center [476, 44] width 427 height 52
drag, startPoint x: 451, startPoint y: 153, endPoint x: 344, endPoint y: 156, distance: 106.9
click at [344, 156] on input "codykrautbauer@gmail.com 5808602379" at bounding box center [490, 156] width 361 height 29
click at [358, 152] on input "codykrautbauer@gmail.com 5808602379" at bounding box center [490, 156] width 361 height 29
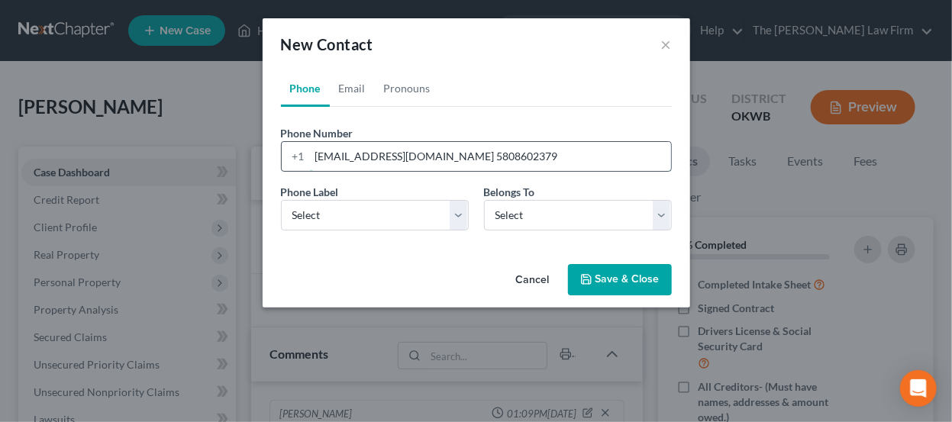
drag, startPoint x: 444, startPoint y: 153, endPoint x: 315, endPoint y: 147, distance: 130.0
click at [315, 147] on input "codykrautbauer@gmail.com 5808602379" at bounding box center [490, 156] width 361 height 29
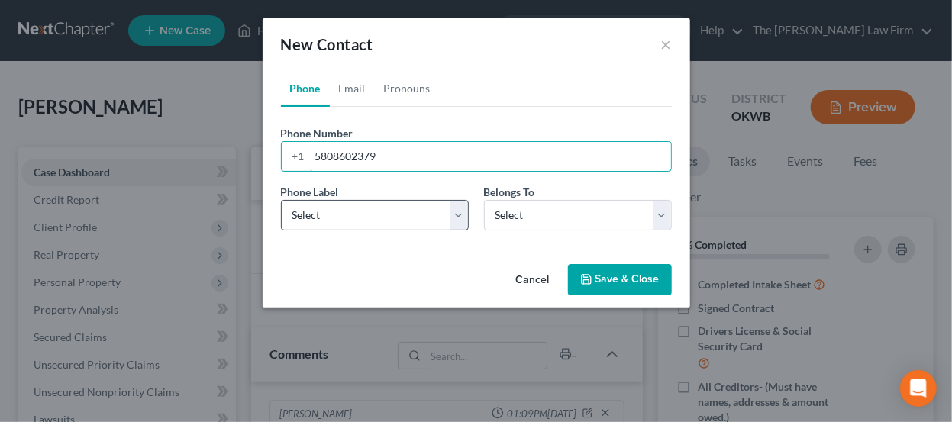
type input "5808602379"
drag, startPoint x: 353, startPoint y: 213, endPoint x: 353, endPoint y: 221, distance: 8.4
click at [353, 215] on select "Select Mobile Home Work Other" at bounding box center [375, 215] width 188 height 31
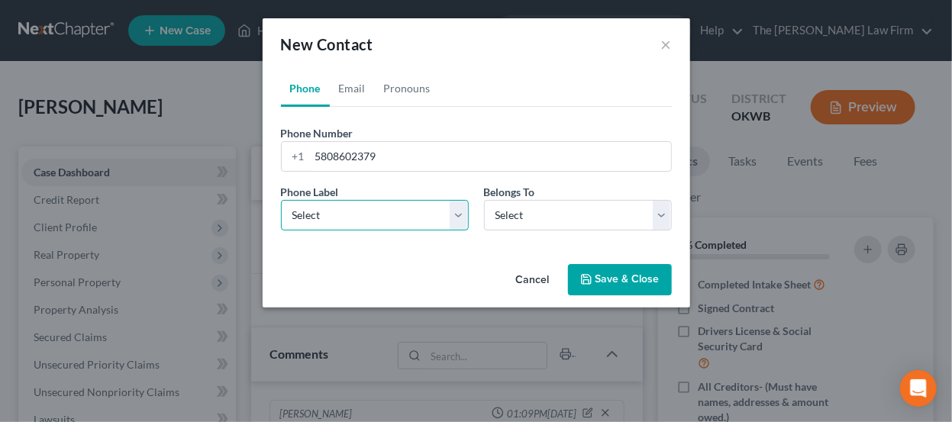
select select "0"
click at [281, 200] on select "Select Mobile Home Work Other" at bounding box center [375, 215] width 188 height 31
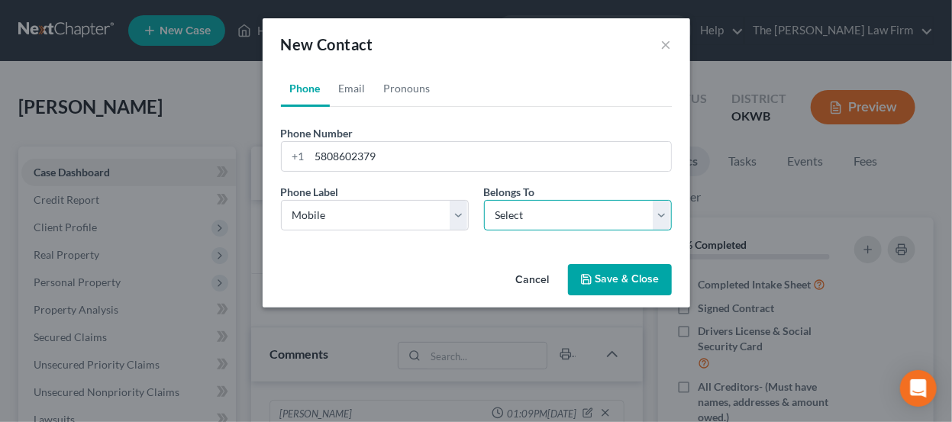
drag, startPoint x: 613, startPoint y: 205, endPoint x: 593, endPoint y: 227, distance: 29.7
click at [612, 205] on select "Select Client Other" at bounding box center [578, 215] width 188 height 31
select select "0"
click at [484, 200] on select "Select Client Other" at bounding box center [578, 215] width 188 height 31
select select "0"
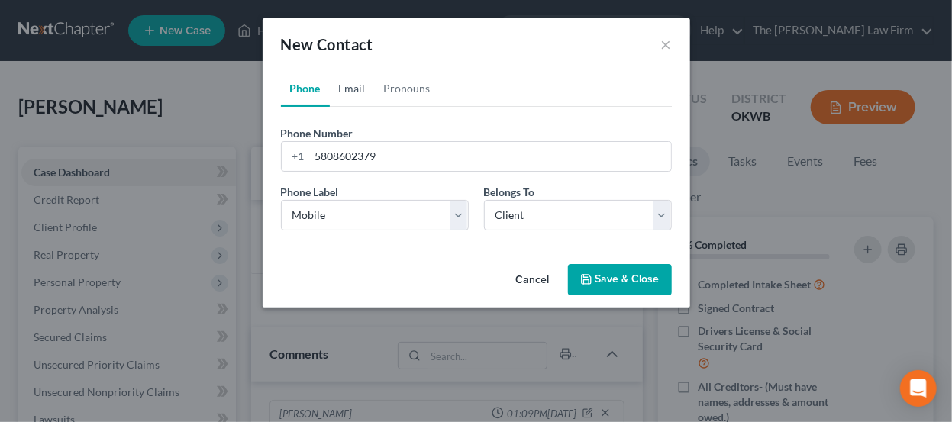
click at [363, 92] on link "Email" at bounding box center [352, 88] width 45 height 37
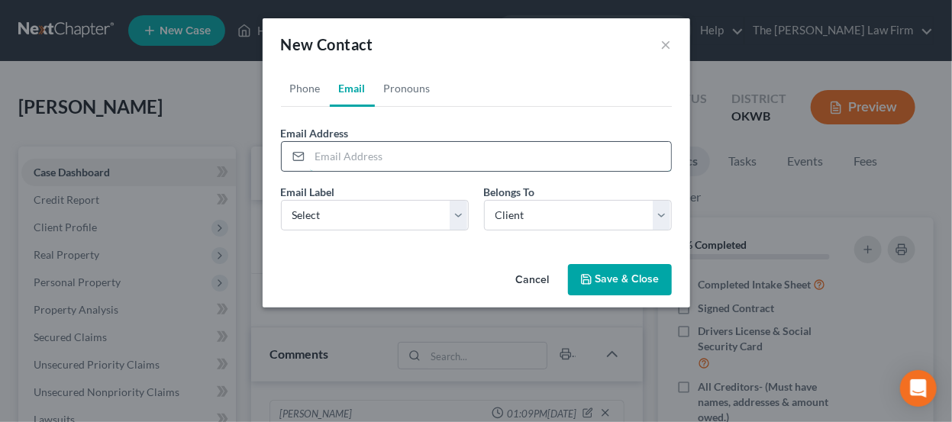
paste input "codykrautbauer@gmail.com"
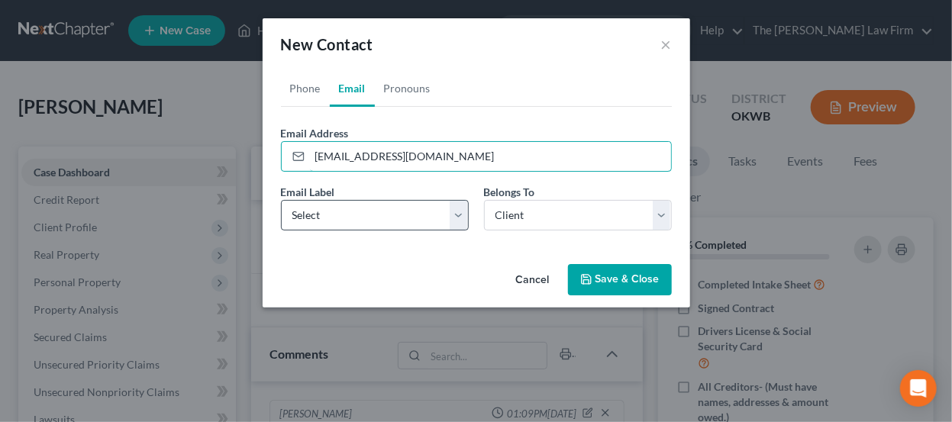
type input "codykrautbauer@gmail.com"
click at [395, 221] on select "Select Home Work Other" at bounding box center [375, 215] width 188 height 31
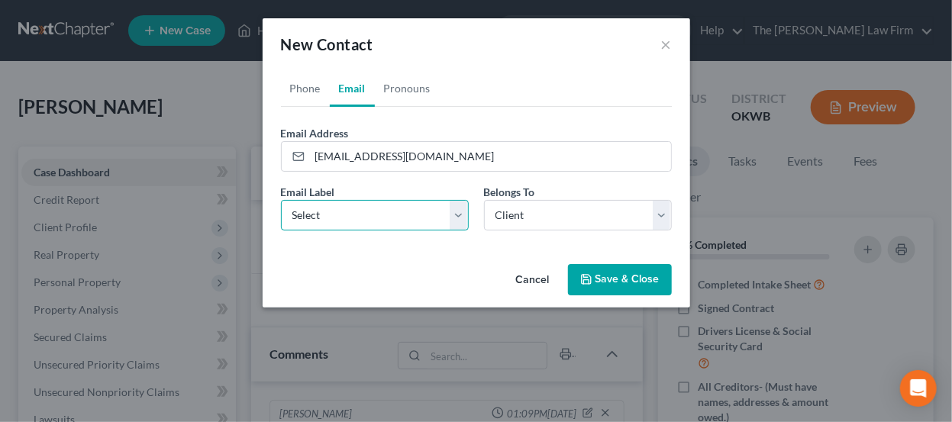
select select "0"
click at [281, 200] on select "Select Home Work Other" at bounding box center [375, 215] width 188 height 31
click at [619, 282] on button "Save & Close" at bounding box center [620, 280] width 104 height 32
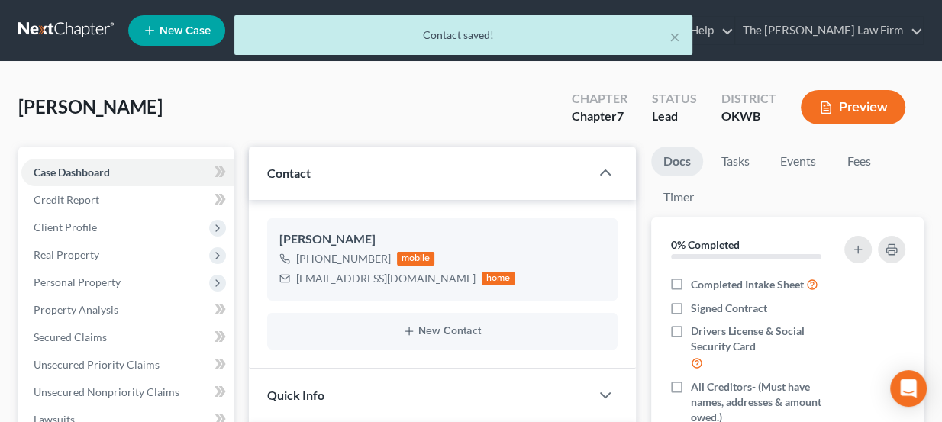
click at [73, 28] on div "× Contact saved!" at bounding box center [463, 38] width 942 height 47
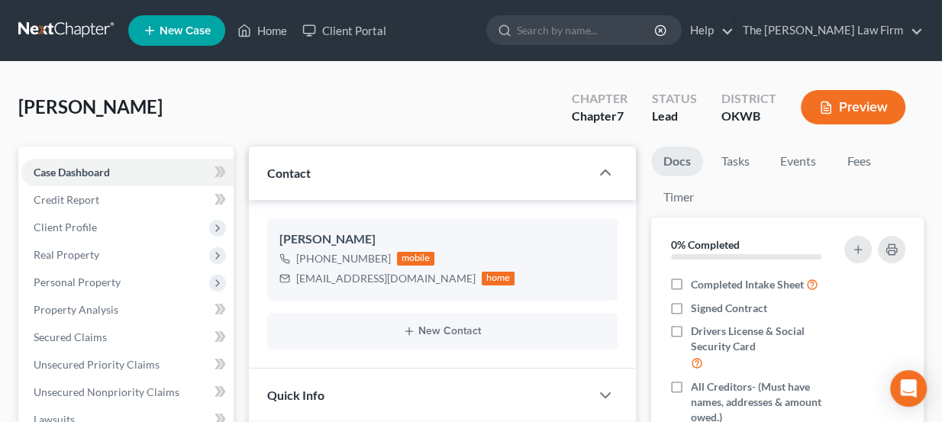
click at [67, 29] on link at bounding box center [67, 30] width 98 height 27
